Goal: Check status: Check status

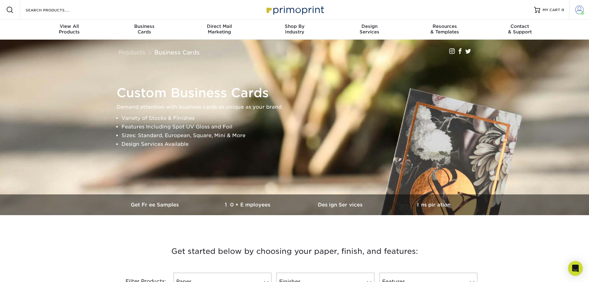
click at [582, 9] on span at bounding box center [579, 10] width 9 height 9
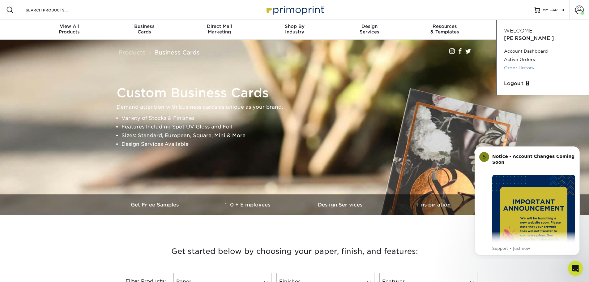
click at [527, 64] on link "Order History" at bounding box center [543, 68] width 78 height 8
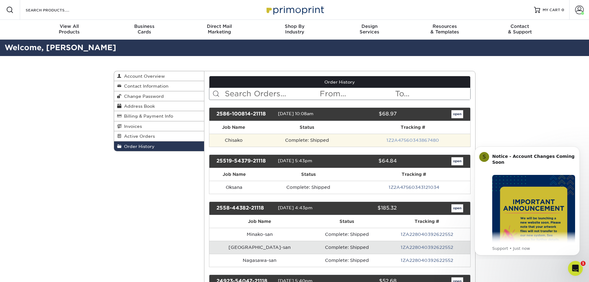
click at [394, 139] on link "1Z2A47560343867480" at bounding box center [412, 140] width 53 height 5
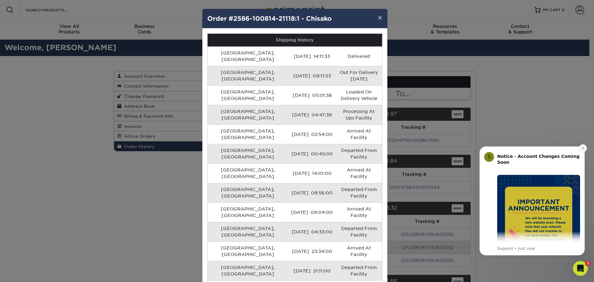
click at [580, 149] on button "Dismiss notification" at bounding box center [582, 148] width 8 height 8
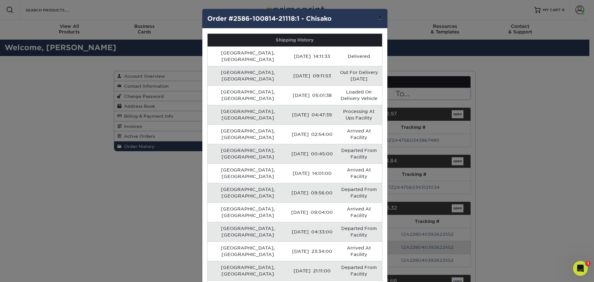
click at [378, 18] on button "×" at bounding box center [380, 17] width 14 height 17
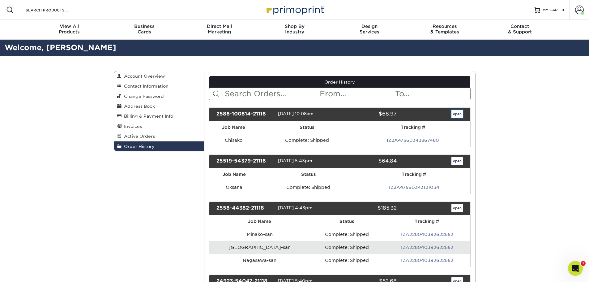
click at [454, 114] on link "open" at bounding box center [457, 114] width 12 height 8
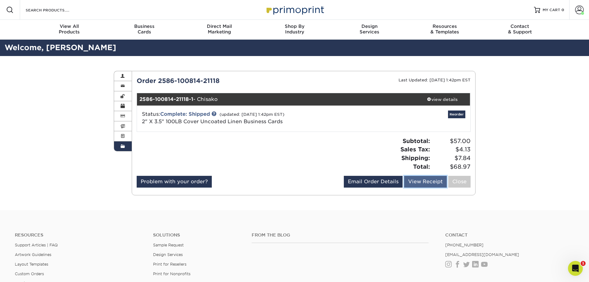
click at [425, 178] on link "View Receipt" at bounding box center [425, 182] width 43 height 12
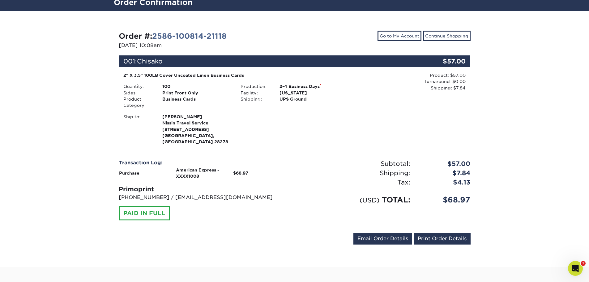
scroll to position [62, 0]
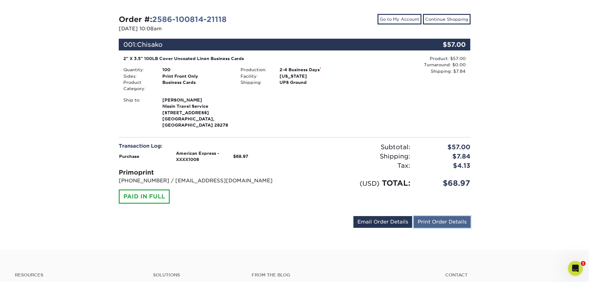
click at [457, 218] on link "Print Order Details" at bounding box center [442, 222] width 57 height 12
